Goal: Information Seeking & Learning: Learn about a topic

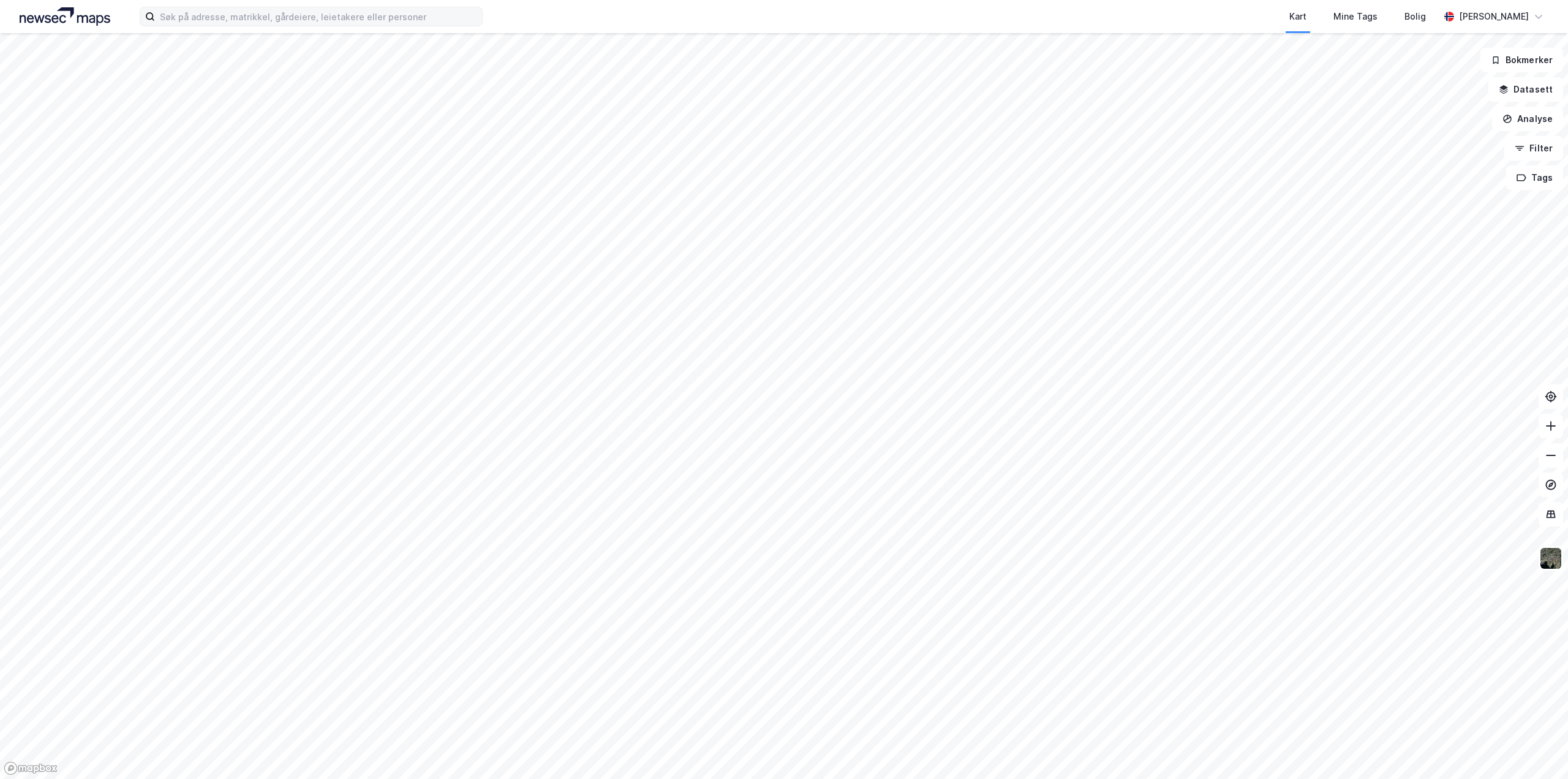
click at [400, 15] on div "Kart Mine Tags Bolig [PERSON_NAME] Bokmerker Datasett Analyse Filter Tags" at bounding box center [784, 389] width 1568 height 779
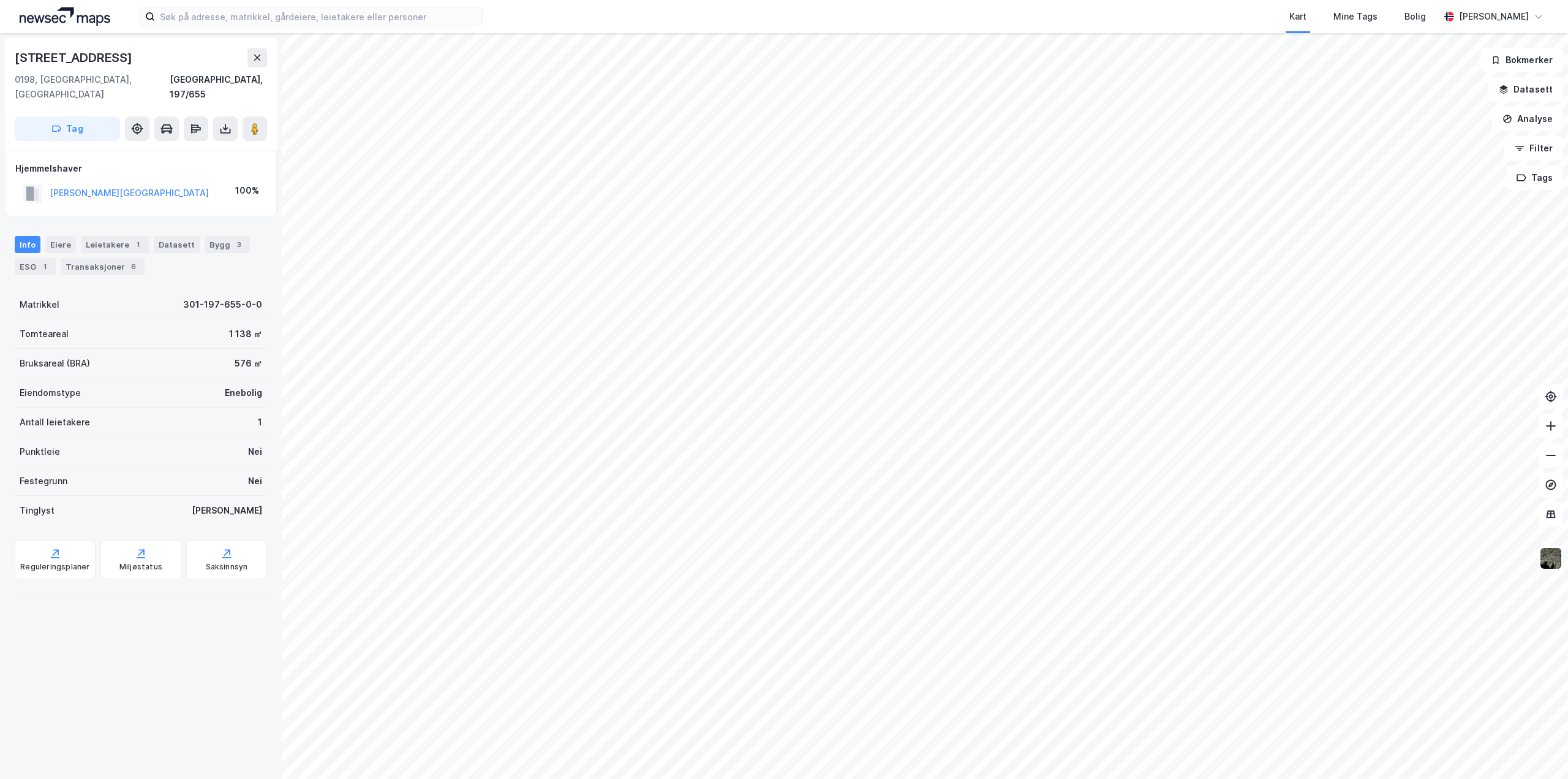
click at [767, 0] on html "Kart Mine Tags Bolig Aleksander Moholdt [STREET_ADDRESS], Oslo Oslo, 197/655 Ta…" at bounding box center [784, 389] width 1568 height 779
click at [829, 0] on html "Kart Mine Tags Bolig Aleksander Moholdt [STREET_ADDRESS], Oslo Oslo, 197/655 Ta…" at bounding box center [784, 389] width 1568 height 779
click at [963, 0] on html "Kart Mine Tags Bolig Aleksander Moholdt [STREET_ADDRESS], Oslo Oslo, 197/655 Ta…" at bounding box center [784, 389] width 1568 height 779
